Goal: Ask a question

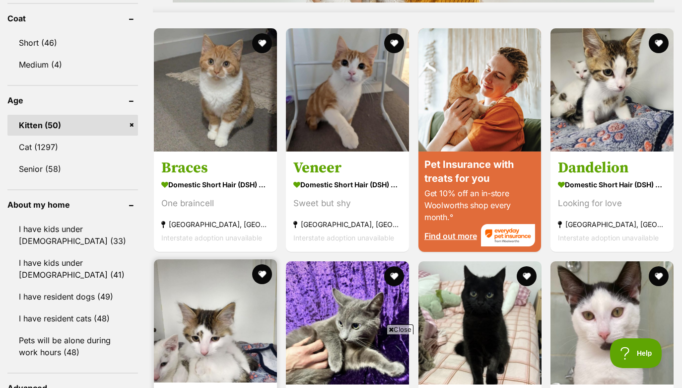
scroll to position [929, 0]
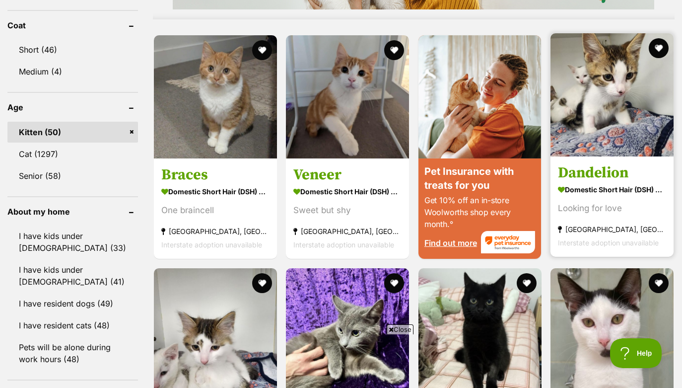
click at [584, 172] on h3 "Dandelion" at bounding box center [612, 172] width 108 height 19
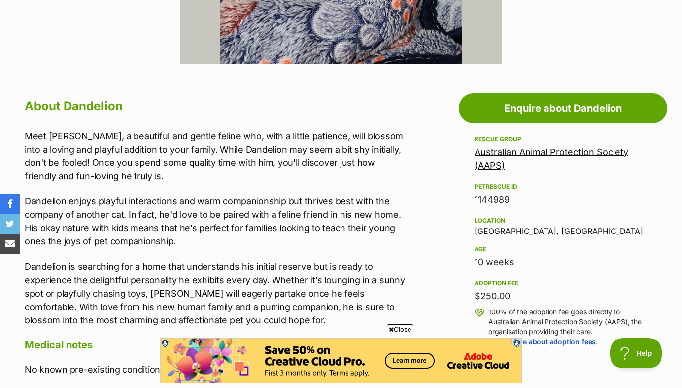
scroll to position [420, 0]
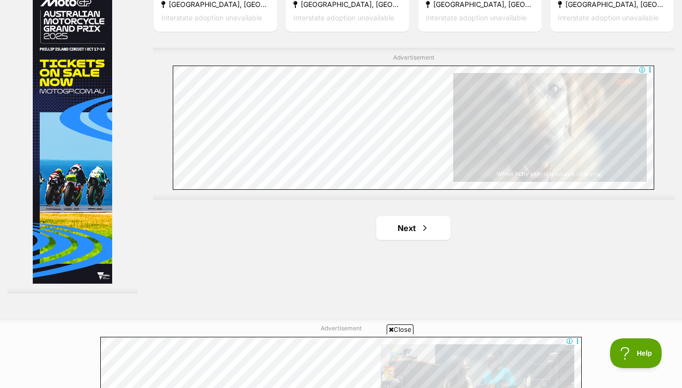
scroll to position [1760, 0]
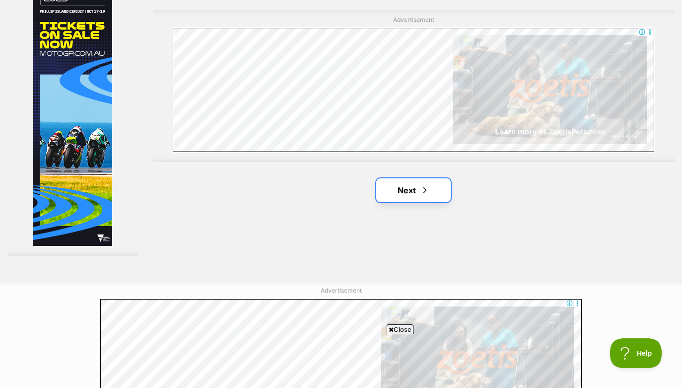
click at [415, 191] on link "Next" at bounding box center [413, 190] width 74 height 24
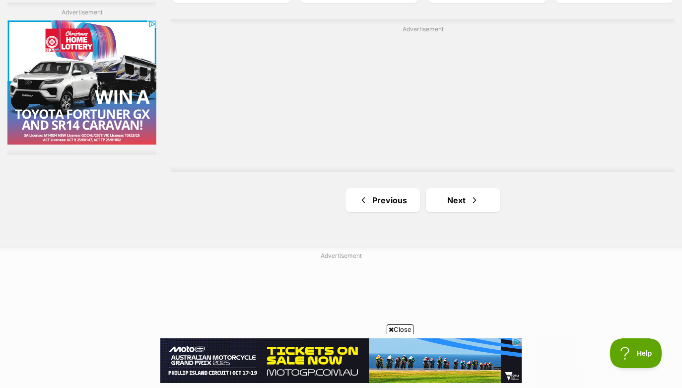
scroll to position [1729, 0]
click at [446, 197] on link "Next" at bounding box center [463, 196] width 74 height 24
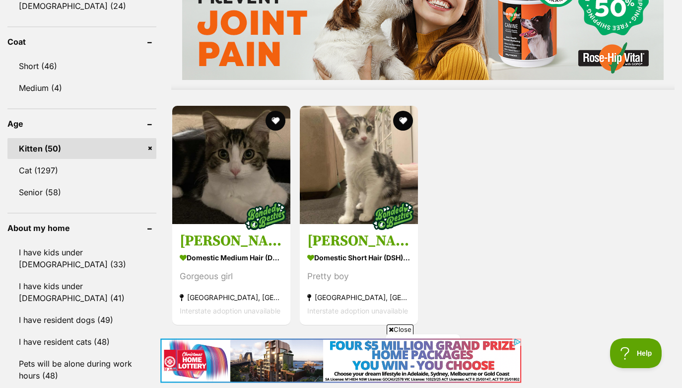
scroll to position [921, 0]
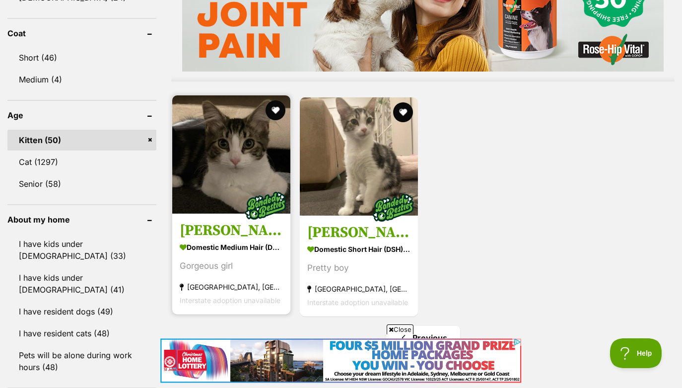
click at [201, 237] on h3 "Blair" at bounding box center [231, 229] width 103 height 19
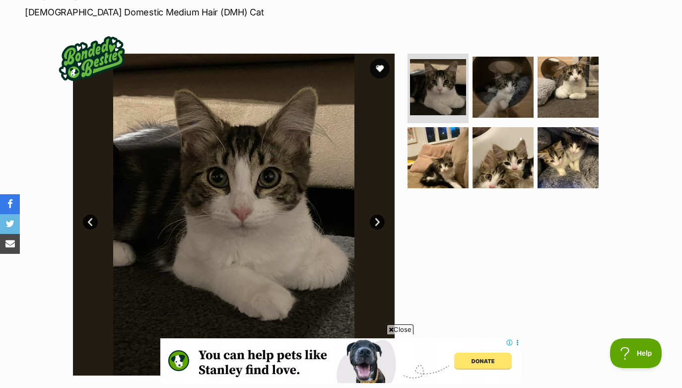
scroll to position [160, 0]
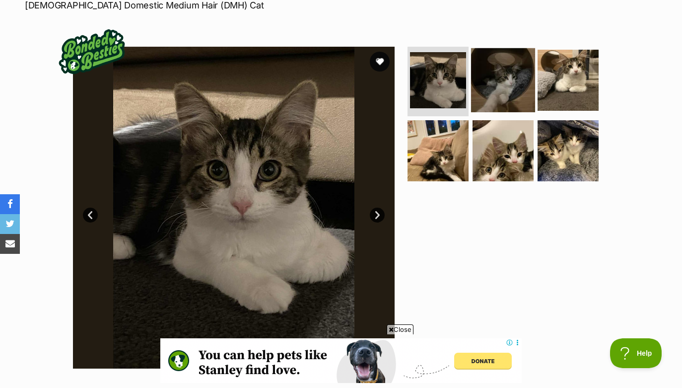
click at [518, 74] on img at bounding box center [503, 80] width 64 height 64
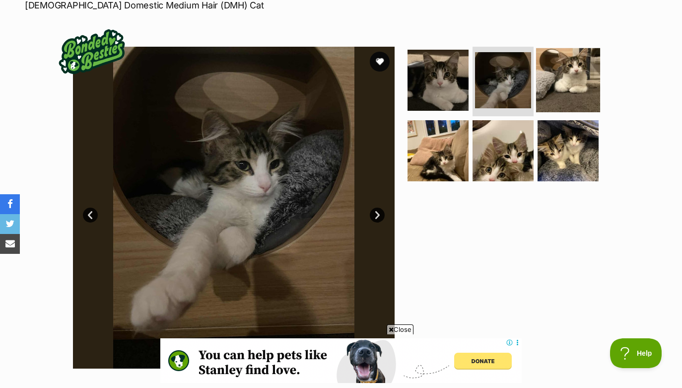
click at [571, 68] on img at bounding box center [568, 80] width 64 height 64
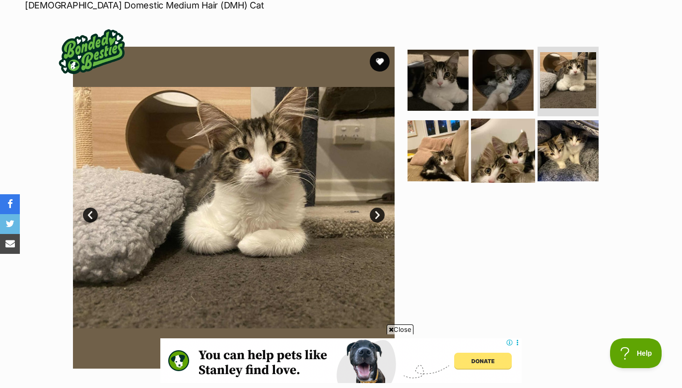
click at [511, 149] on img at bounding box center [503, 150] width 64 height 64
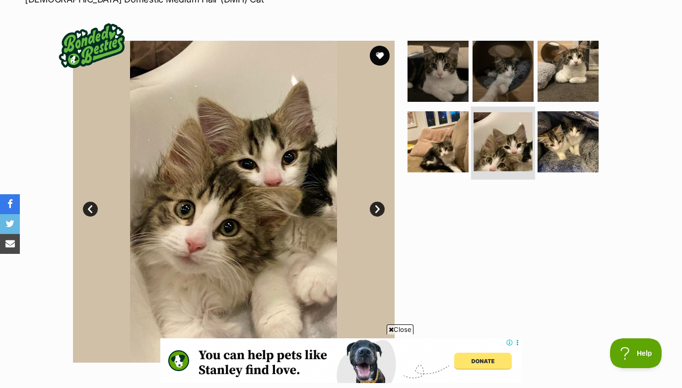
scroll to position [171, 0]
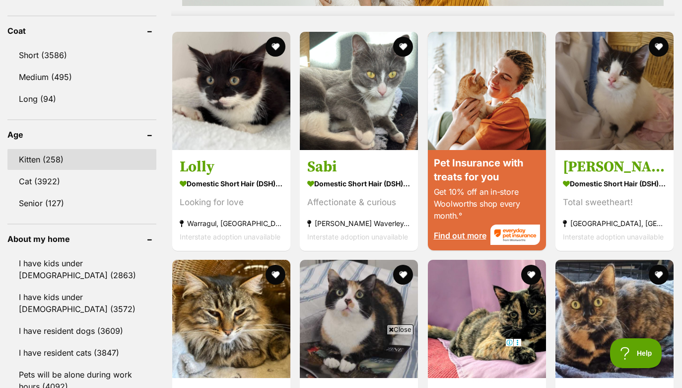
scroll to position [893, 0]
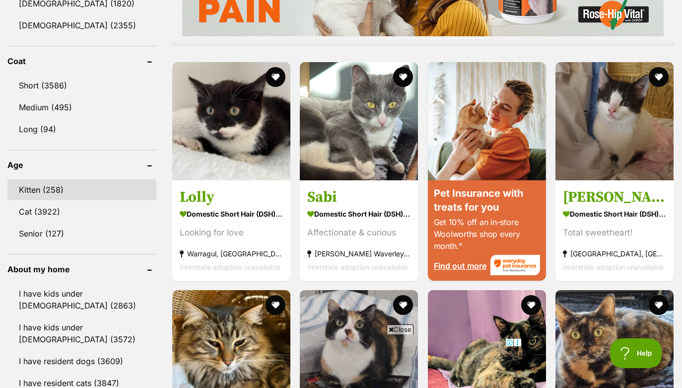
click at [55, 185] on link "Kitten (258)" at bounding box center [81, 189] width 149 height 21
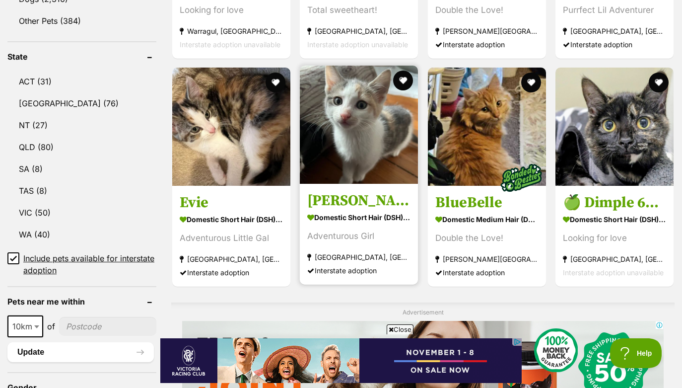
scroll to position [484, 0]
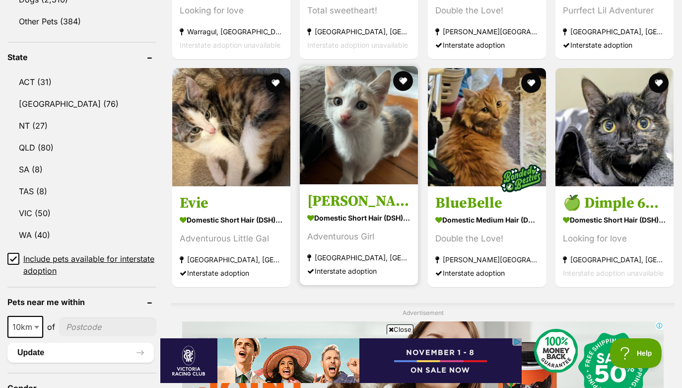
click at [339, 198] on h3 "[PERSON_NAME]" at bounding box center [358, 201] width 103 height 19
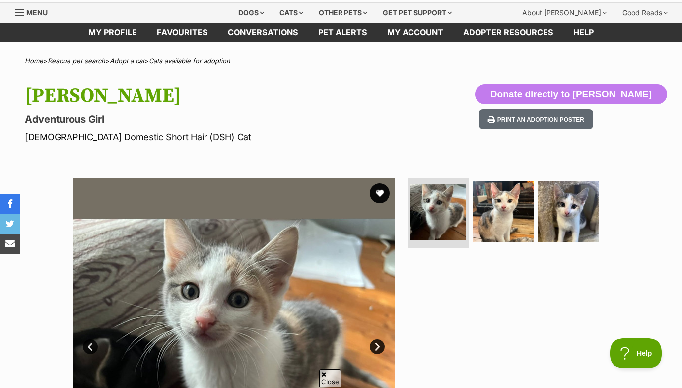
scroll to position [122, 0]
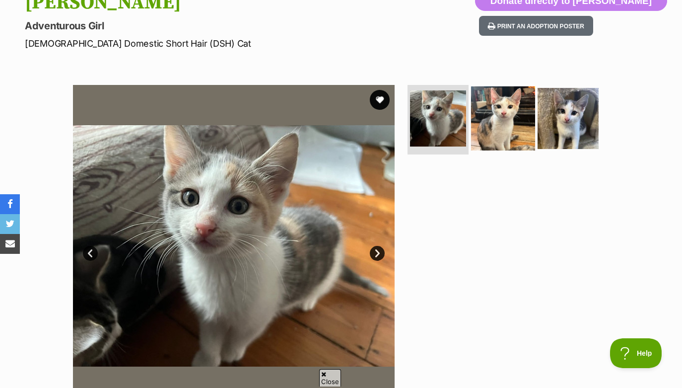
click at [491, 114] on img at bounding box center [503, 118] width 64 height 64
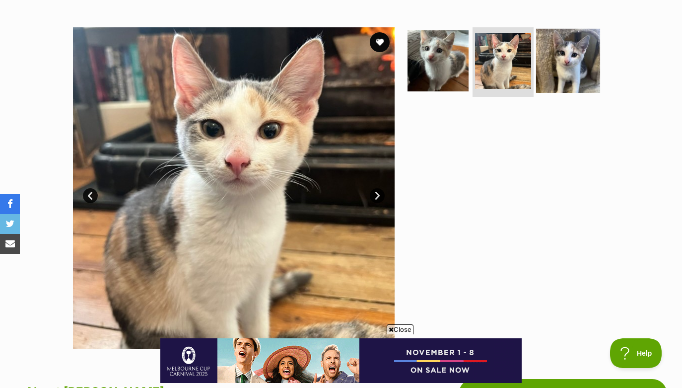
scroll to position [0, 0]
click at [564, 77] on img at bounding box center [568, 61] width 64 height 64
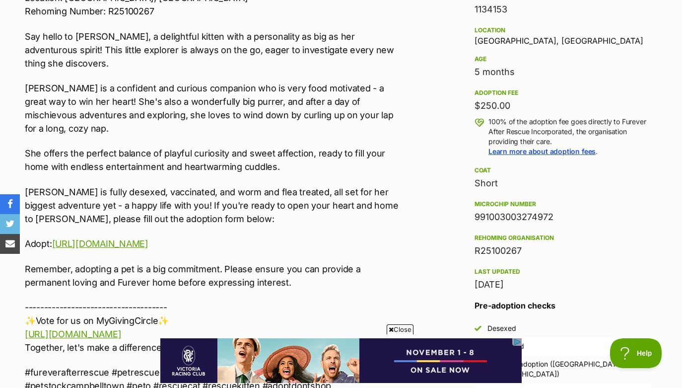
scroll to position [643, 0]
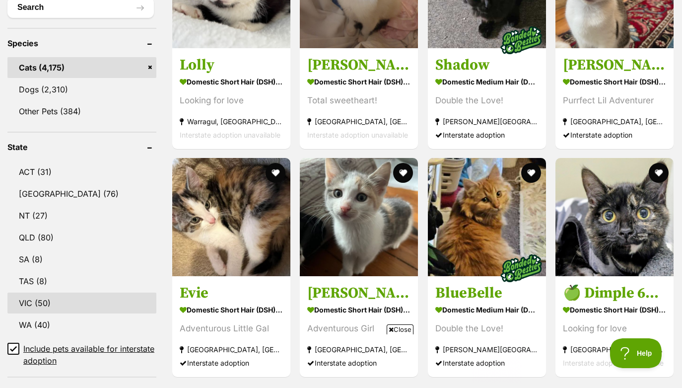
click at [60, 303] on link "VIC (50)" at bounding box center [81, 302] width 149 height 21
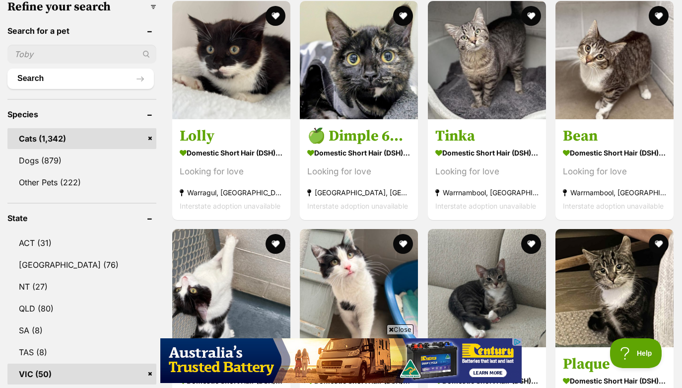
scroll to position [319, 0]
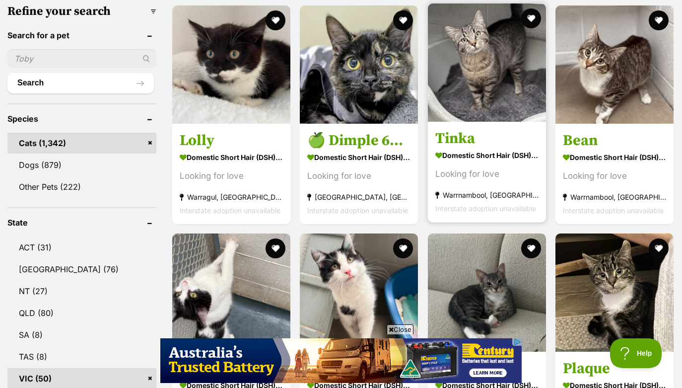
click at [526, 178] on div "Looking for love" at bounding box center [486, 173] width 103 height 13
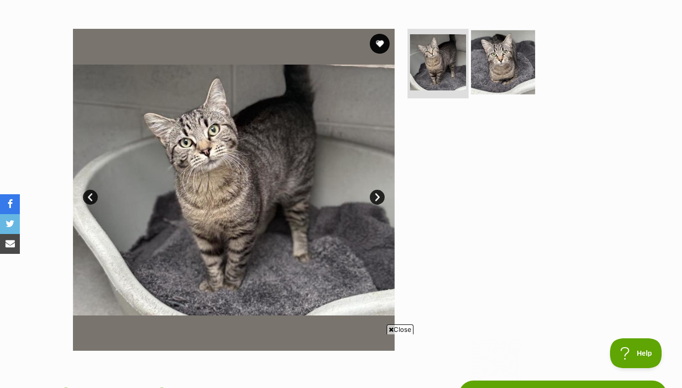
click at [506, 70] on img at bounding box center [503, 62] width 64 height 64
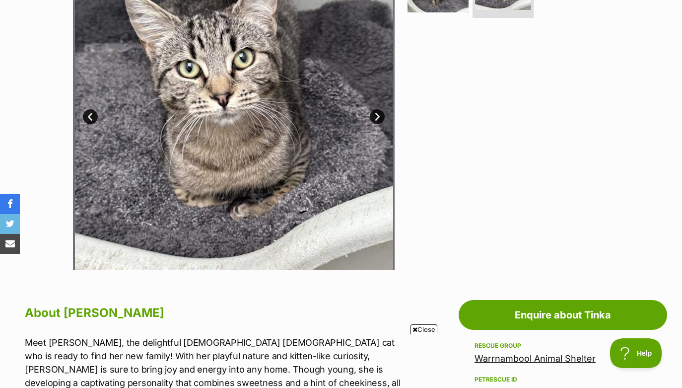
scroll to position [240, 0]
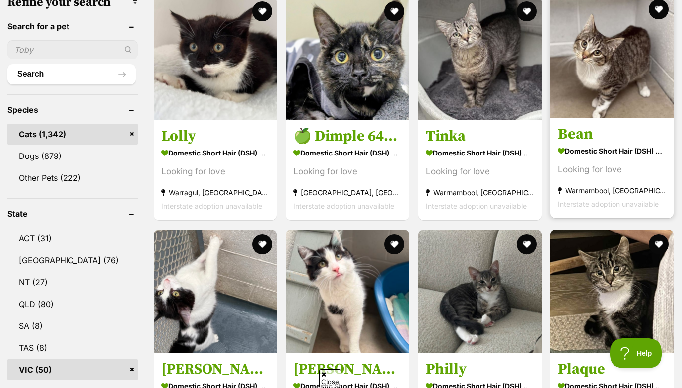
scroll to position [330, 0]
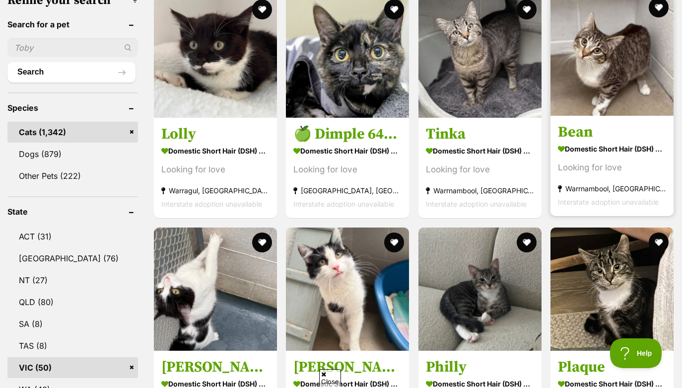
click at [591, 141] on strong "Domestic Short Hair (DSH) Cat" at bounding box center [612, 148] width 108 height 14
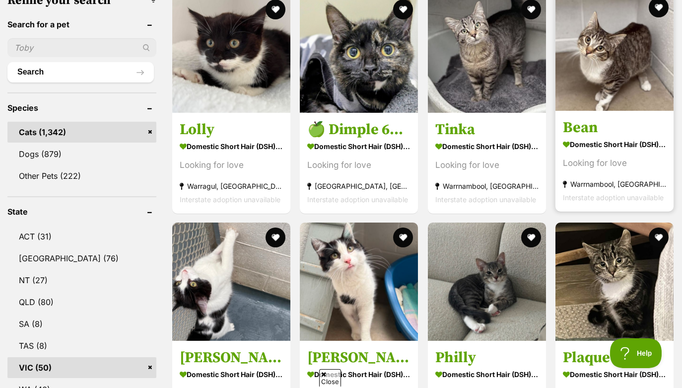
scroll to position [0, 0]
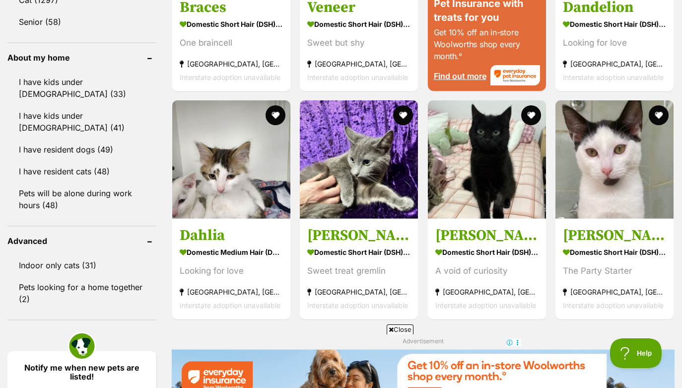
scroll to position [1099, 0]
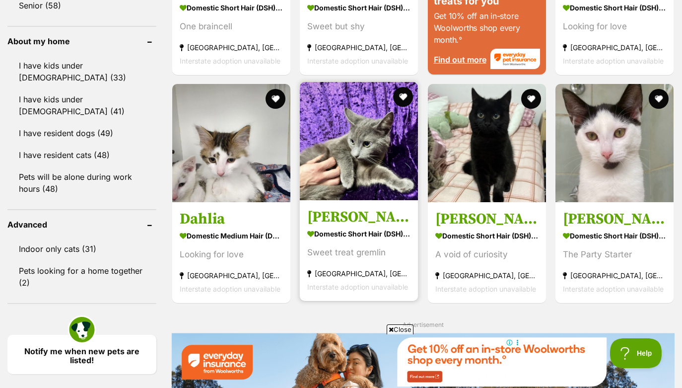
click at [342, 214] on h3 "[PERSON_NAME]" at bounding box center [358, 216] width 103 height 19
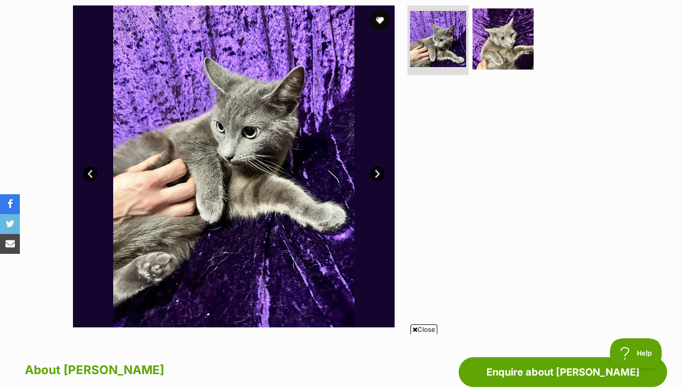
scroll to position [157, 0]
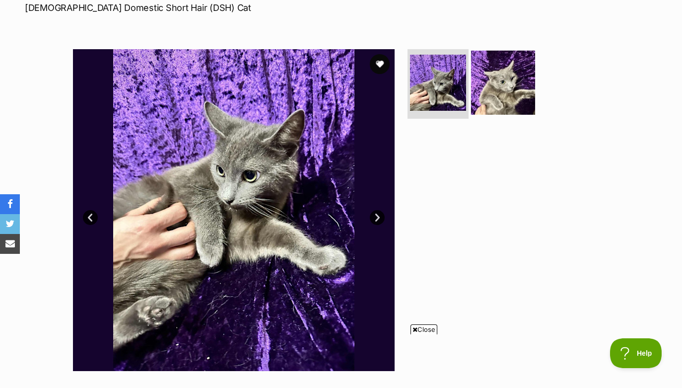
click at [490, 72] on img at bounding box center [503, 83] width 64 height 64
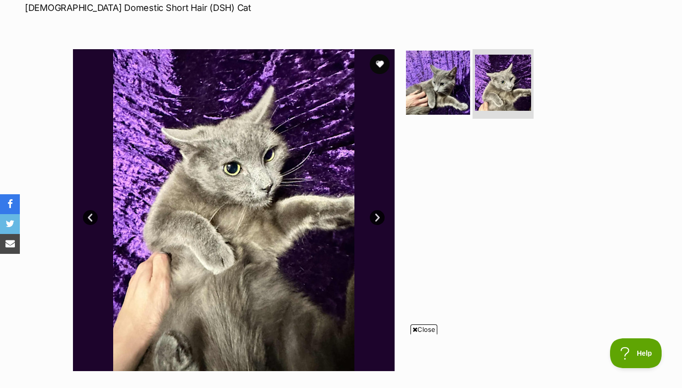
click at [442, 78] on img at bounding box center [438, 83] width 64 height 64
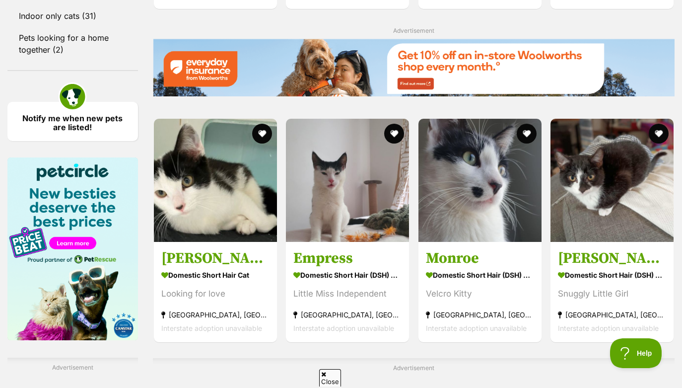
scroll to position [1335, 0]
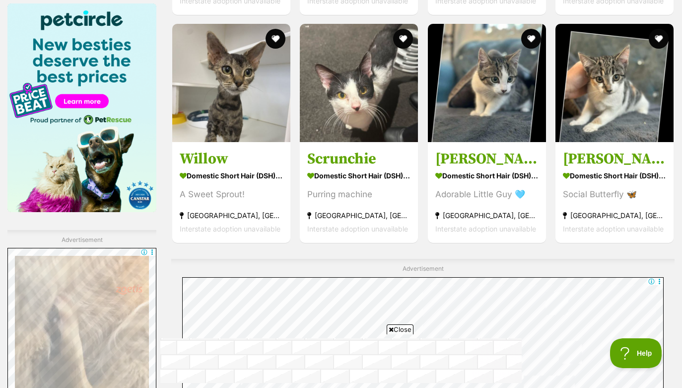
scroll to position [1480, 0]
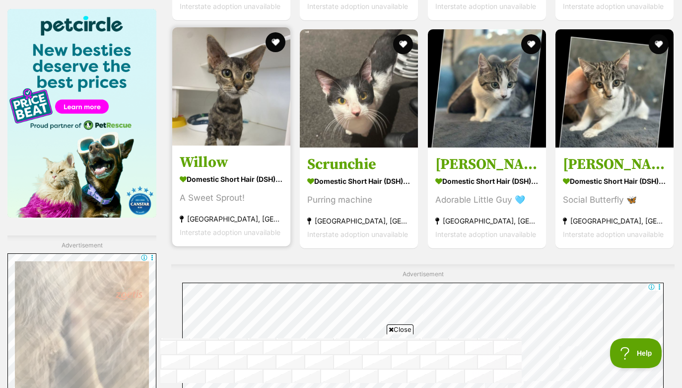
click at [208, 172] on h3 "Willow" at bounding box center [231, 162] width 103 height 19
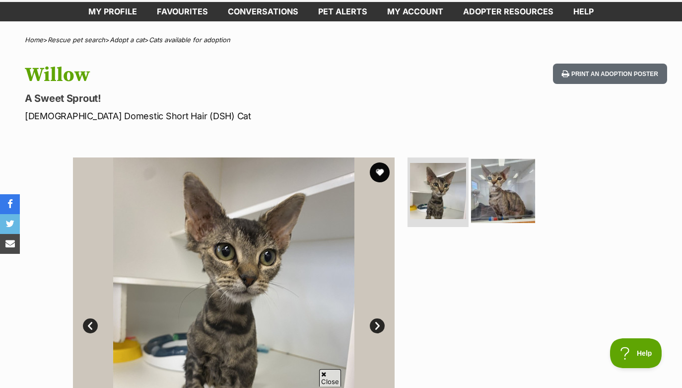
scroll to position [53, 0]
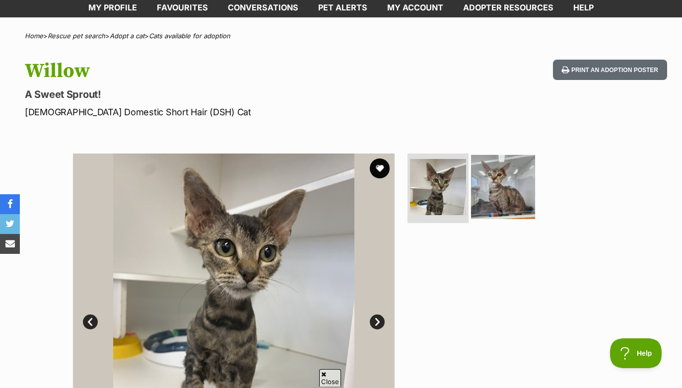
click at [505, 192] on img at bounding box center [503, 187] width 64 height 64
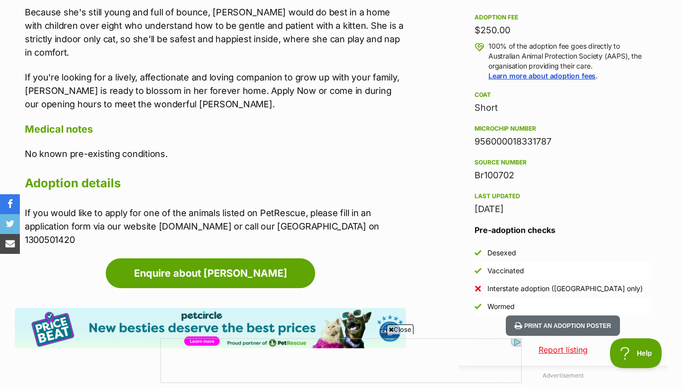
scroll to position [0, 0]
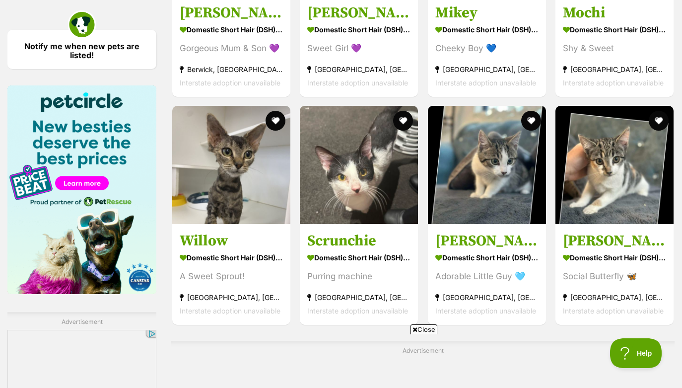
scroll to position [1466, 0]
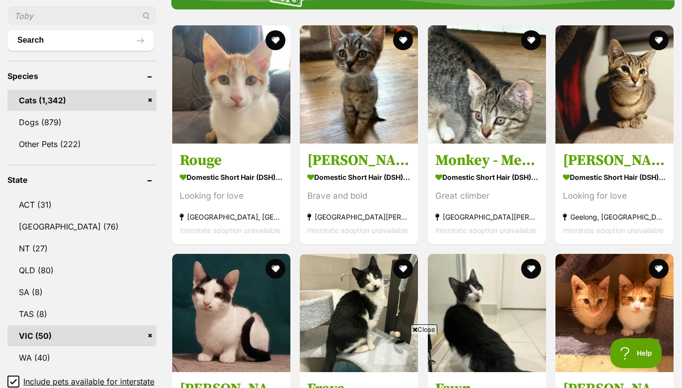
scroll to position [357, 0]
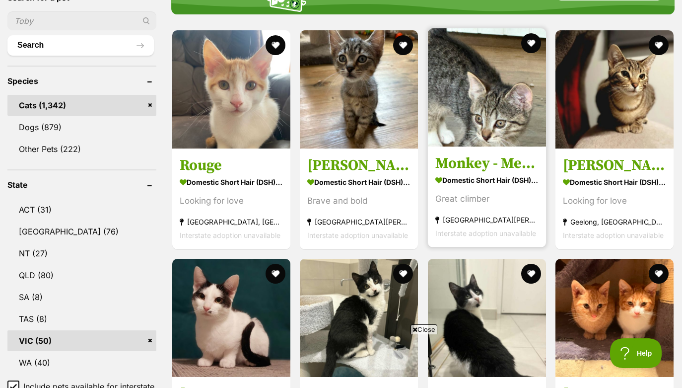
click at [465, 159] on h3 "Monkey - Meet me at [GEOGRAPHIC_DATA] Hastings" at bounding box center [486, 163] width 103 height 19
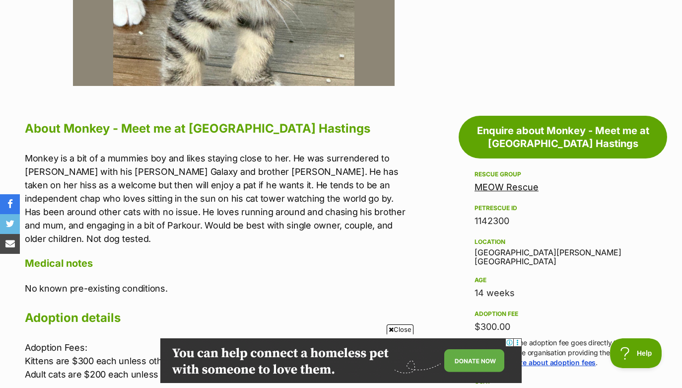
scroll to position [495, 0]
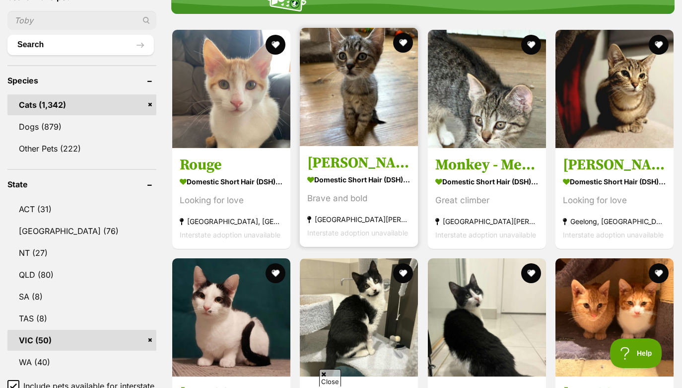
click at [364, 159] on h3 "[PERSON_NAME] - meet me at [GEOGRAPHIC_DATA] Hastings" at bounding box center [358, 162] width 103 height 19
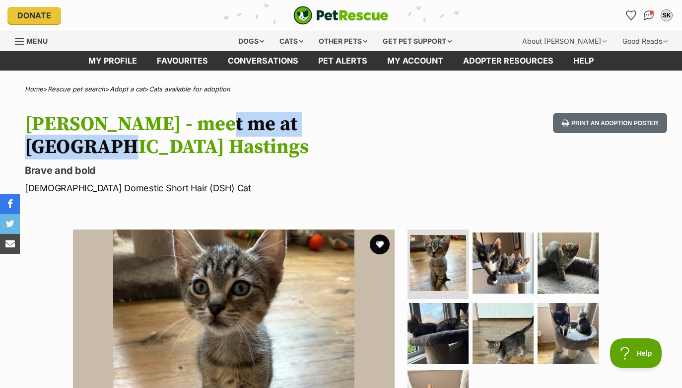
drag, startPoint x: 191, startPoint y: 127, endPoint x: 355, endPoint y: 124, distance: 164.3
click at [356, 124] on h1 "[PERSON_NAME] - meet me at [GEOGRAPHIC_DATA] Hastings" at bounding box center [220, 136] width 391 height 46
copy h1 "Petstock Hastings"
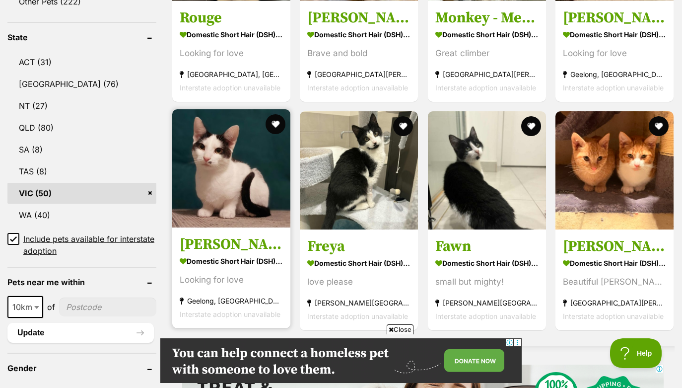
scroll to position [312, 0]
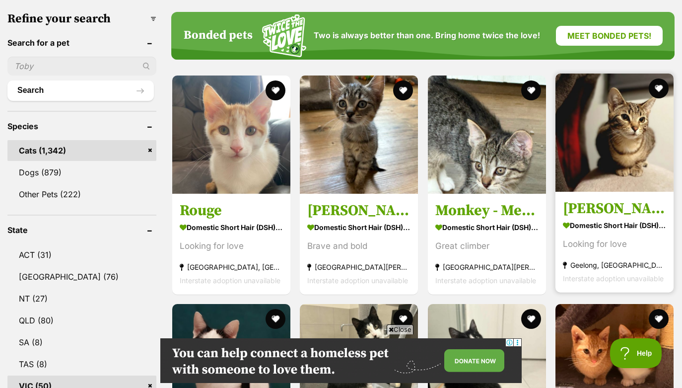
click at [600, 206] on h3 "[PERSON_NAME]" at bounding box center [614, 208] width 103 height 19
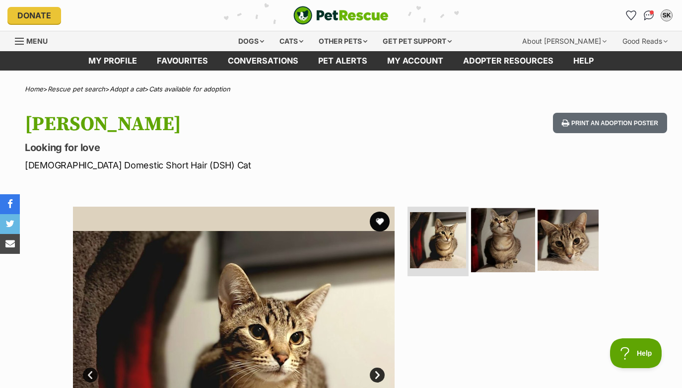
click at [500, 255] on img at bounding box center [503, 240] width 64 height 64
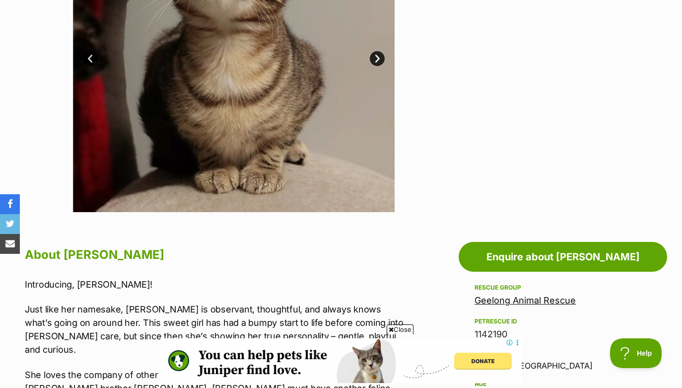
scroll to position [265, 0]
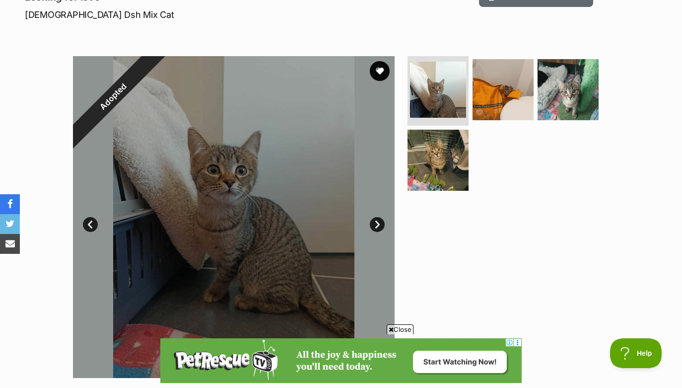
click at [379, 224] on link "Next" at bounding box center [377, 224] width 15 height 15
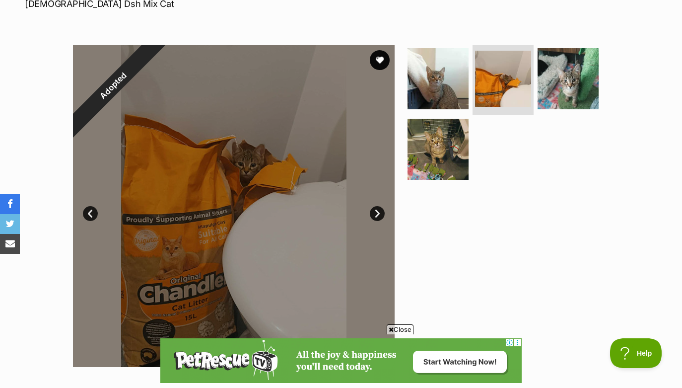
scroll to position [167, 0]
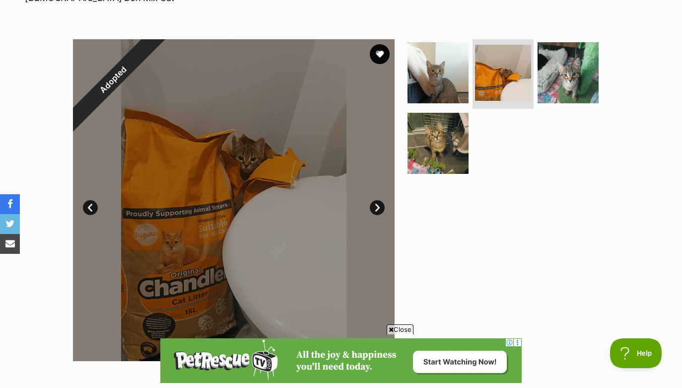
click at [378, 204] on link "Next" at bounding box center [377, 207] width 15 height 15
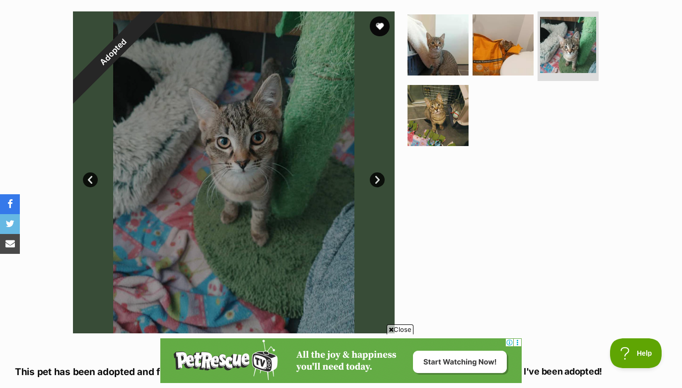
scroll to position [194, 0]
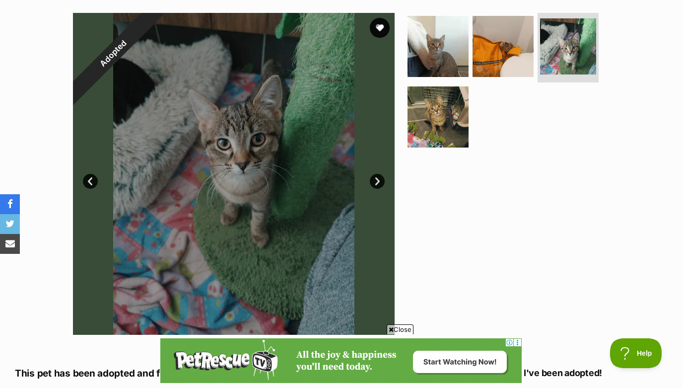
click at [376, 180] on link "Next" at bounding box center [377, 181] width 15 height 15
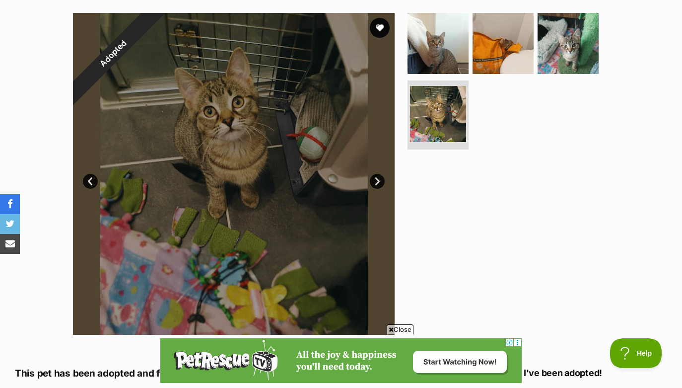
click at [376, 180] on link "Next" at bounding box center [377, 181] width 15 height 15
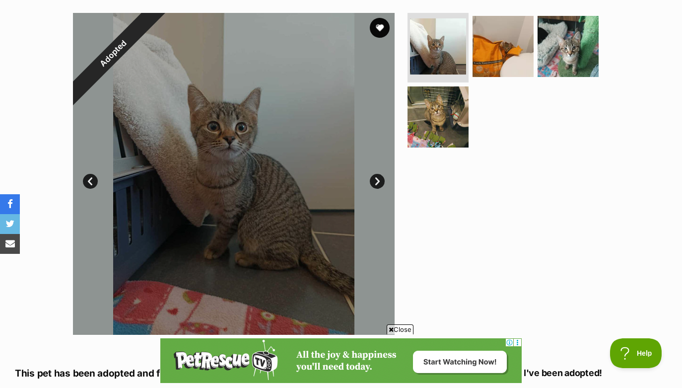
click at [376, 180] on link "Next" at bounding box center [377, 181] width 15 height 15
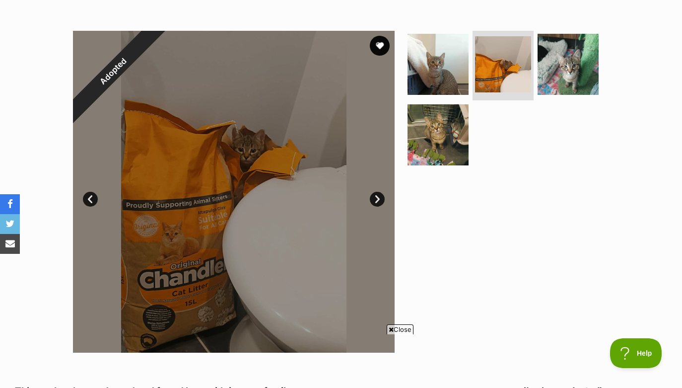
scroll to position [0, 0]
click at [564, 63] on img at bounding box center [568, 64] width 64 height 64
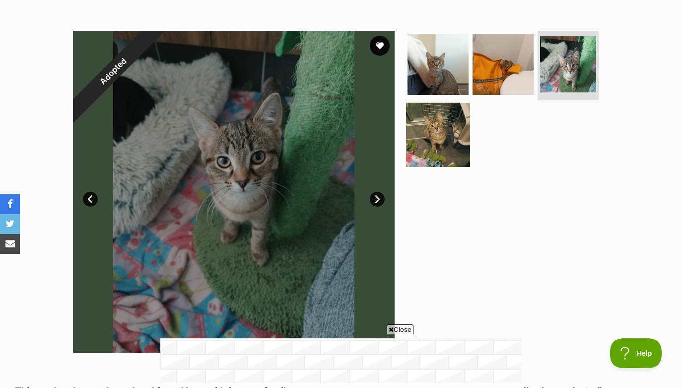
click at [453, 136] on img at bounding box center [438, 134] width 64 height 64
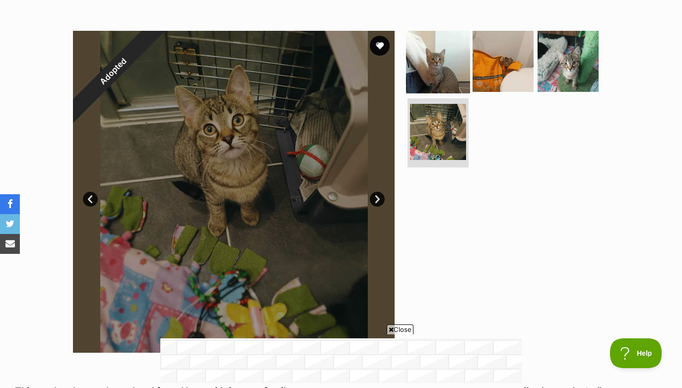
click at [430, 74] on img at bounding box center [438, 61] width 64 height 64
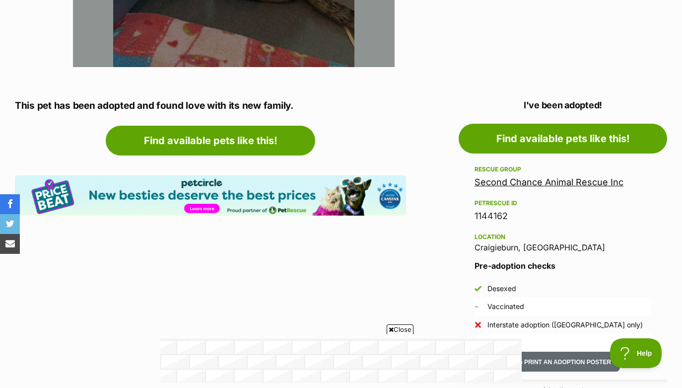
scroll to position [462, 0]
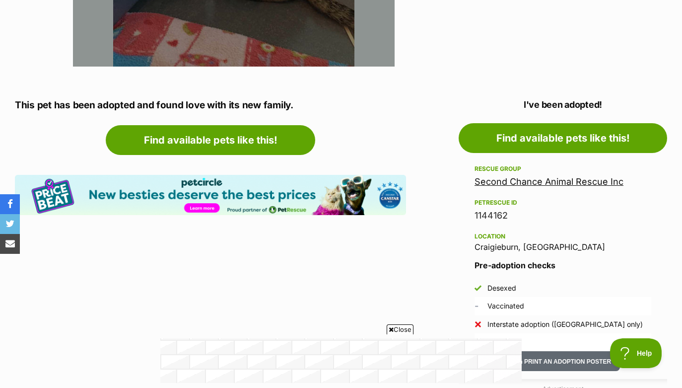
click at [505, 179] on link "Second Chance Animal Rescue Inc" at bounding box center [548, 181] width 149 height 10
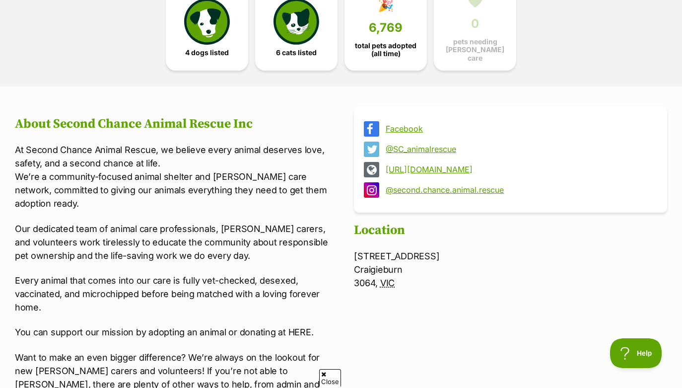
scroll to position [299, 0]
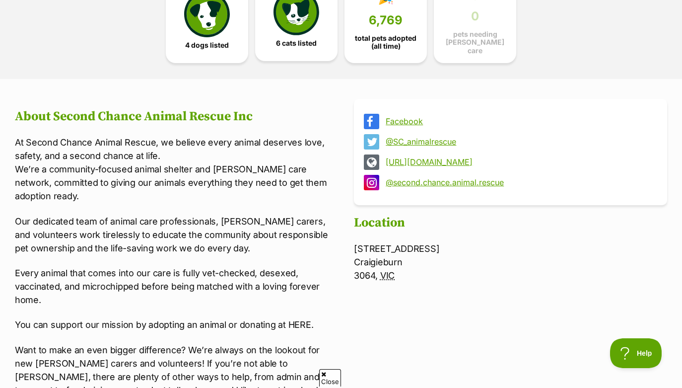
click at [312, 39] on span "6 cats listed" at bounding box center [296, 43] width 41 height 8
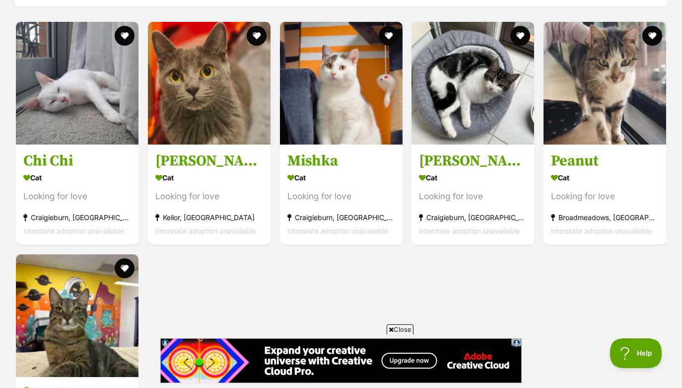
scroll to position [957, 0]
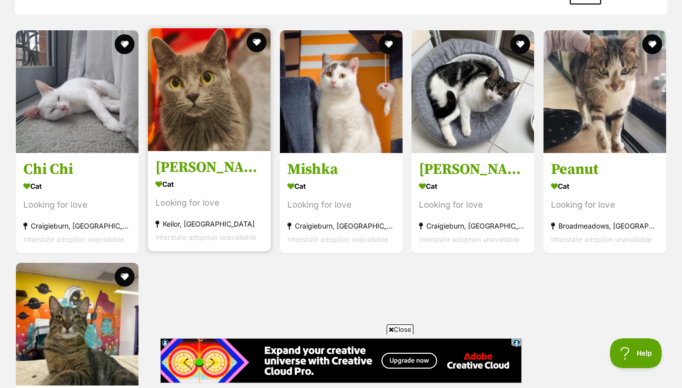
click at [179, 165] on h3 "Vera" at bounding box center [209, 167] width 108 height 19
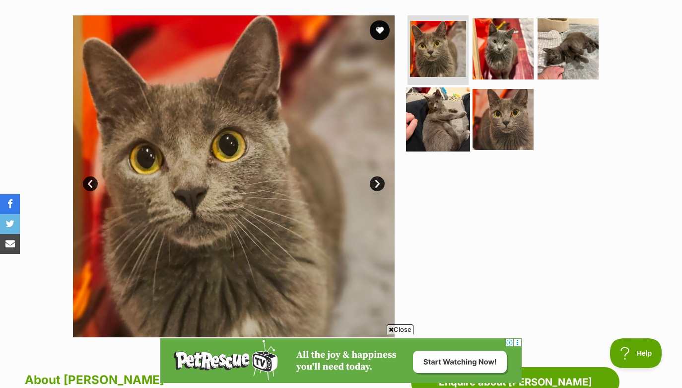
click at [427, 119] on img at bounding box center [438, 119] width 64 height 64
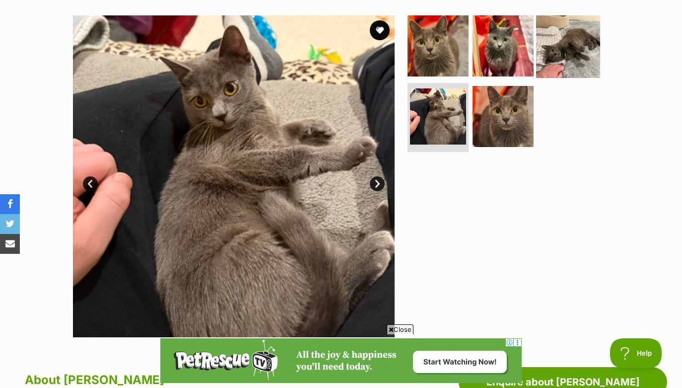
click at [561, 50] on img at bounding box center [568, 46] width 64 height 64
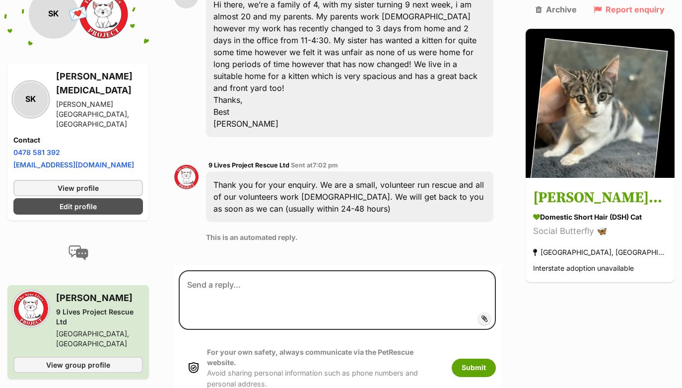
scroll to position [336, 0]
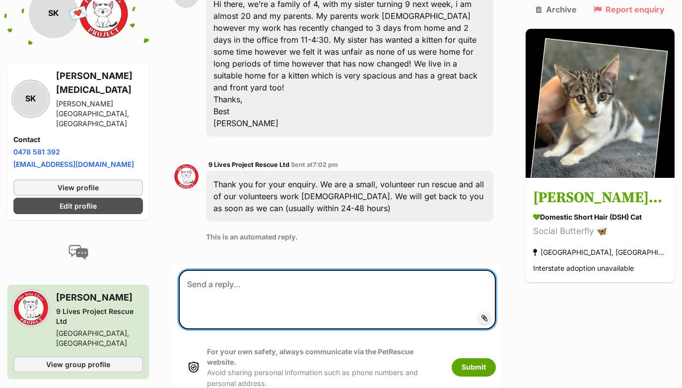
click at [283, 269] on textarea at bounding box center [337, 299] width 317 height 60
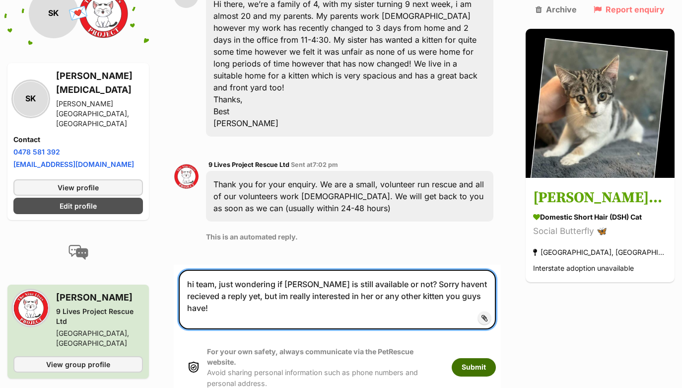
type textarea "hi team, just wondering if [PERSON_NAME] is still available or not? Sorry haven…"
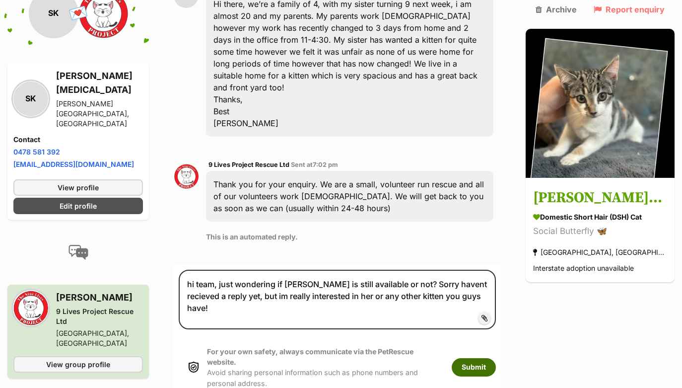
click at [483, 358] on button "Submit" at bounding box center [474, 367] width 44 height 18
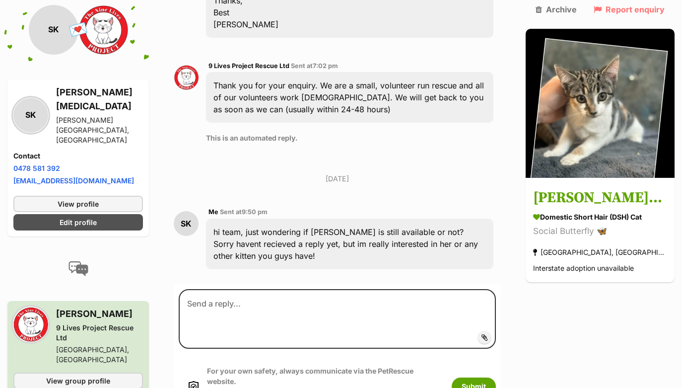
scroll to position [440, 0]
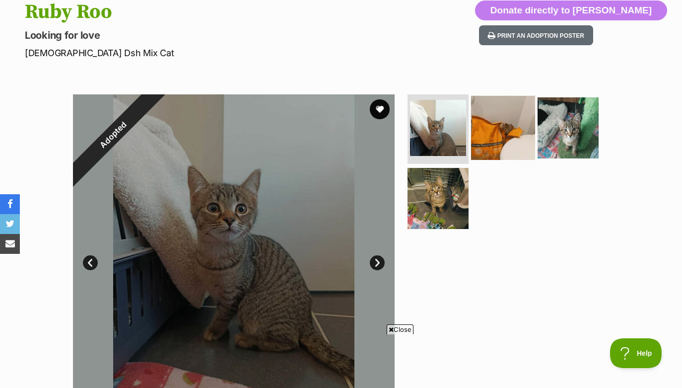
click at [508, 142] on img at bounding box center [503, 128] width 64 height 64
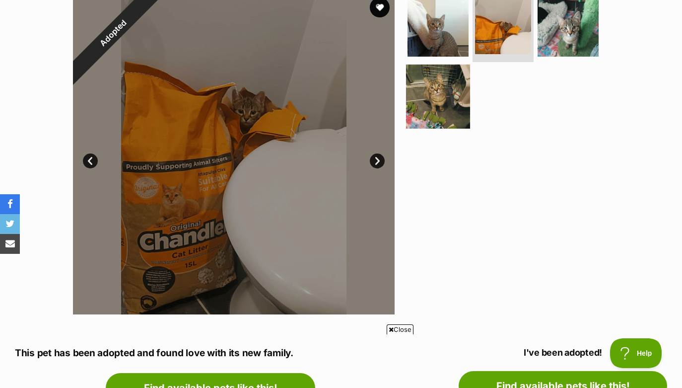
scroll to position [217, 0]
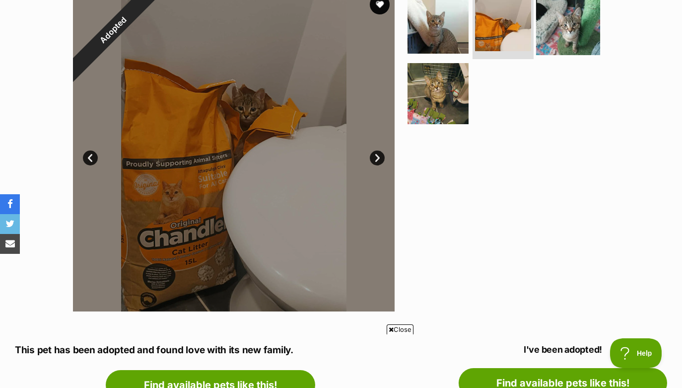
click at [576, 19] on img at bounding box center [568, 23] width 64 height 64
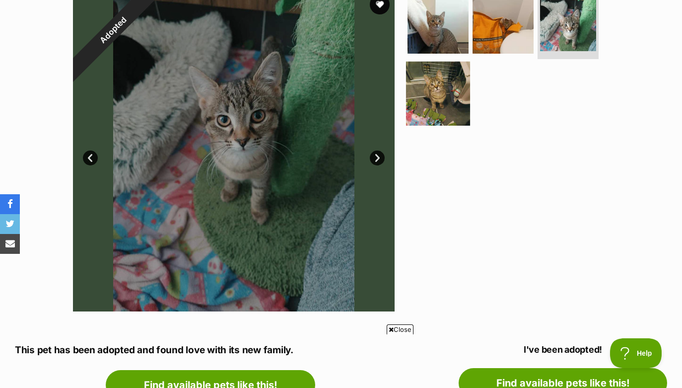
click at [441, 93] on img at bounding box center [438, 93] width 64 height 64
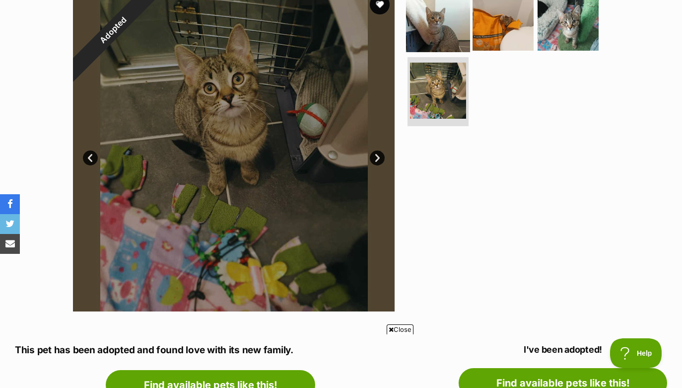
click at [444, 39] on img at bounding box center [438, 20] width 64 height 64
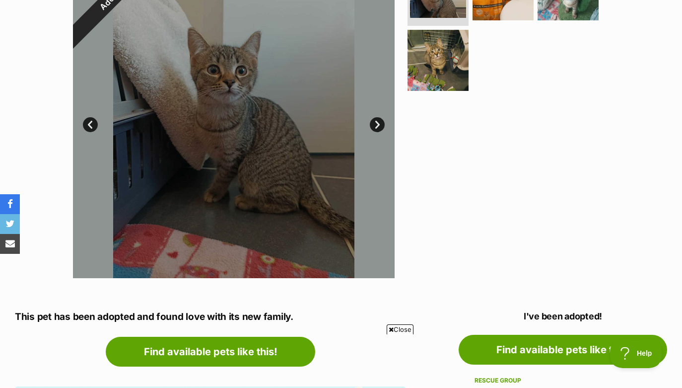
scroll to position [0, 0]
